Goal: Transaction & Acquisition: Subscribe to service/newsletter

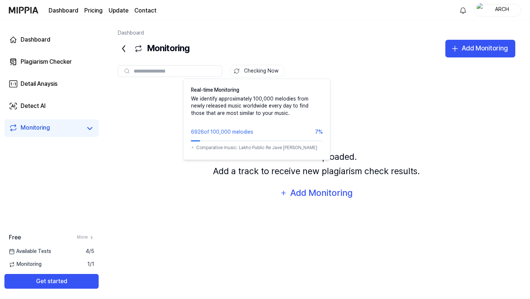
click at [254, 70] on button "Checking Now" at bounding box center [257, 71] width 55 height 13
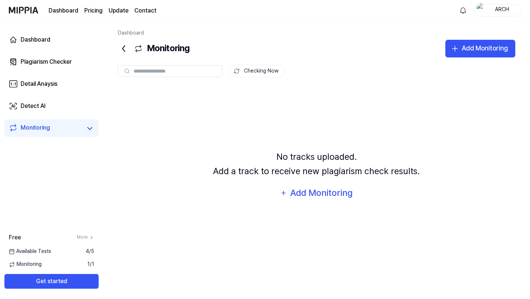
click at [254, 70] on button "Checking Now" at bounding box center [257, 71] width 55 height 13
click at [56, 284] on button "Get started" at bounding box center [51, 281] width 94 height 15
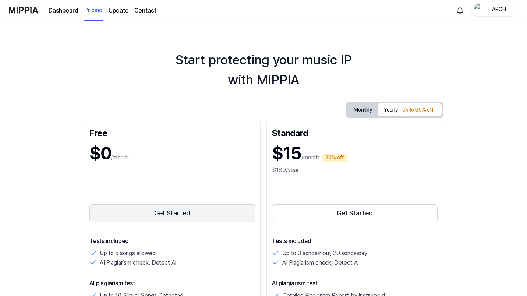
click at [89, 214] on button "Get Started" at bounding box center [172, 213] width 166 height 18
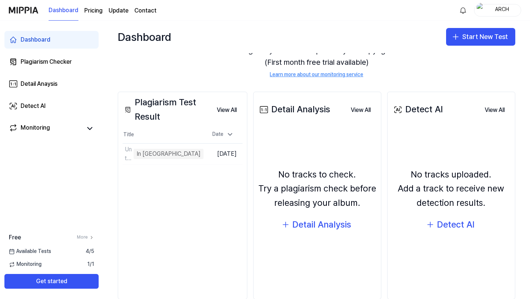
scroll to position [52, 0]
